Goal: Find specific page/section: Find specific page/section

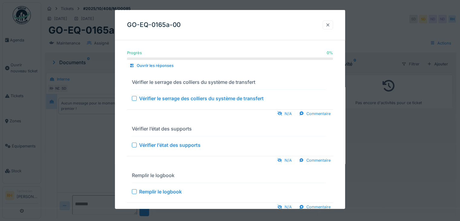
click at [331, 25] on div at bounding box center [328, 25] width 5 height 6
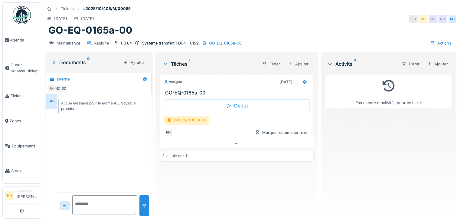
drag, startPoint x: 351, startPoint y: 144, endPoint x: 300, endPoint y: 193, distance: 71.1
click at [348, 142] on div "Pas encore d'activités pour ce ticket" at bounding box center [389, 143] width 128 height 142
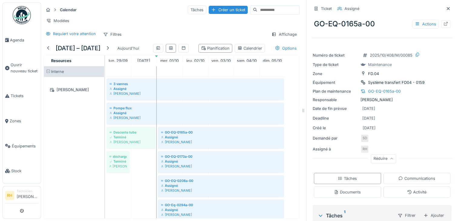
scroll to position [28, 0]
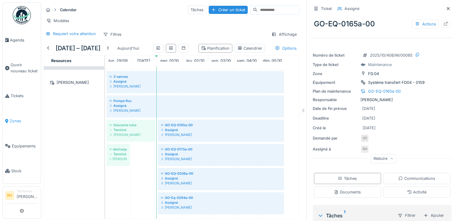
click at [16, 120] on span "Zones" at bounding box center [24, 121] width 29 height 6
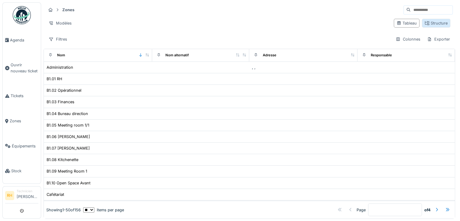
click at [425, 23] on icon at bounding box center [427, 23] width 5 height 4
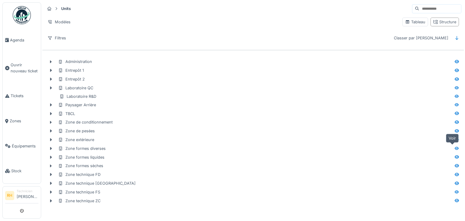
click at [454, 147] on icon at bounding box center [456, 149] width 5 height 4
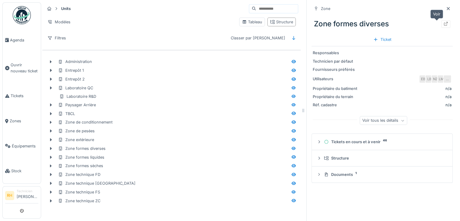
click at [442, 23] on div at bounding box center [446, 24] width 9 height 8
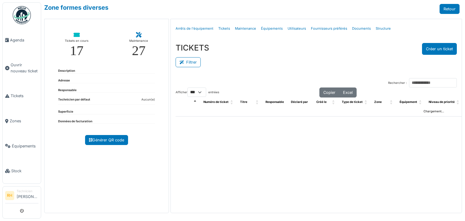
select select "***"
click at [197, 63] on button "Filtrer" at bounding box center [188, 62] width 25 height 10
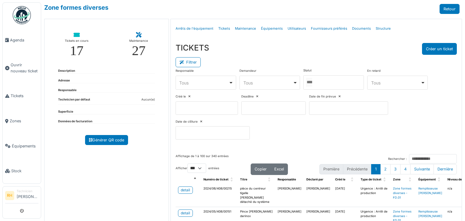
click at [321, 83] on div at bounding box center [333, 82] width 61 height 14
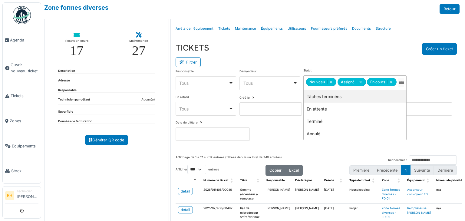
click at [324, 51] on div "TICKETS Créer un ticket" at bounding box center [316, 49] width 281 height 12
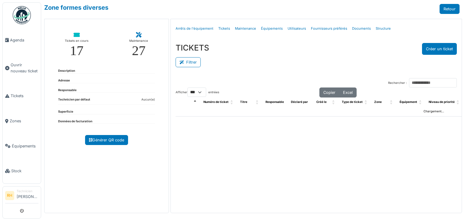
select select "***"
click at [196, 58] on button "Filtrer" at bounding box center [188, 62] width 25 height 10
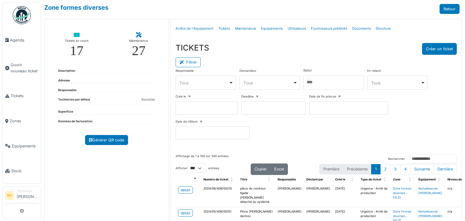
click at [325, 79] on div at bounding box center [333, 82] width 61 height 14
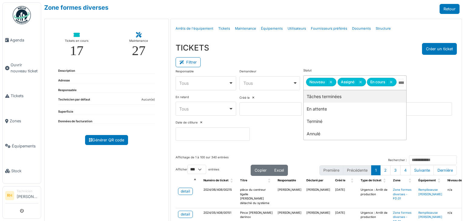
click at [326, 54] on div "TICKETS Créer un ticket" at bounding box center [316, 49] width 281 height 12
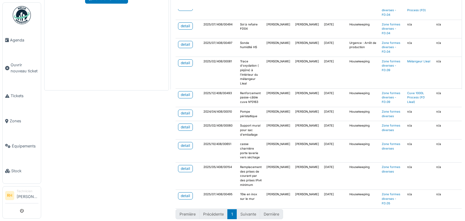
scroll to position [178, 0]
